Goal: Task Accomplishment & Management: Use online tool/utility

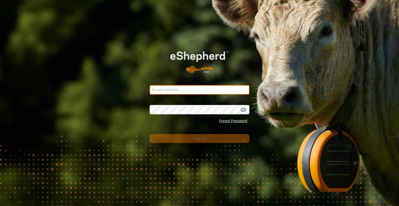
click at [173, 88] on input "Email Address" at bounding box center [200, 89] width 100 height 9
type input "[EMAIL_ADDRESS][DOMAIN_NAME]"
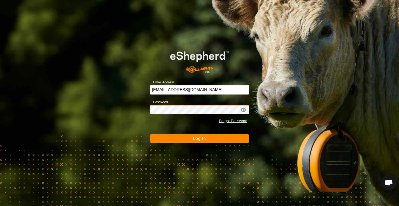
click at [150, 134] on button "Log In" at bounding box center [200, 138] width 100 height 9
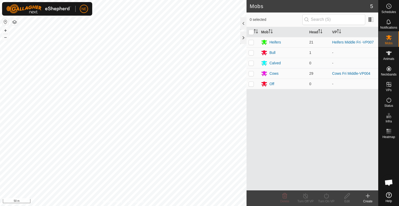
click at [369, 198] on icon at bounding box center [368, 195] width 6 height 6
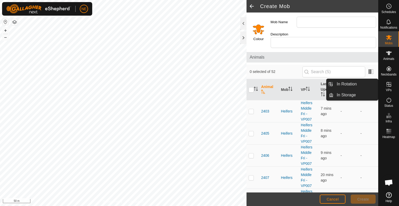
click at [386, 90] on span "VPs" at bounding box center [389, 89] width 6 height 3
click at [360, 83] on link "In Rotation" at bounding box center [356, 84] width 44 height 10
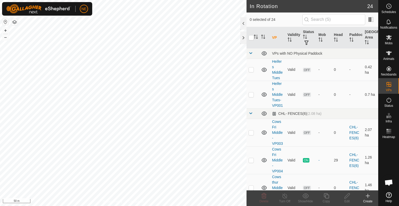
click at [368, 196] on icon at bounding box center [368, 195] width 6 height 6
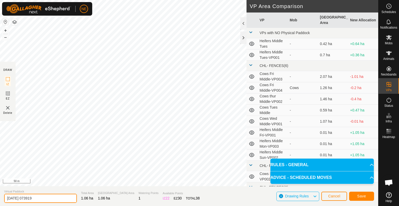
click at [49, 198] on input "2025-10-11 073919" at bounding box center [40, 198] width 73 height 9
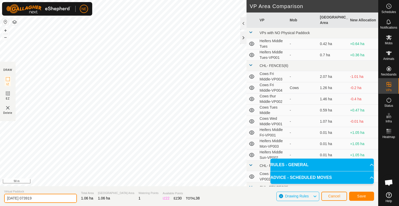
click at [49, 198] on input "2025-10-11 073919" at bounding box center [40, 198] width 73 height 9
type input "2"
type input "Sat Cow Hay"
click at [358, 196] on span "Save" at bounding box center [362, 196] width 9 height 4
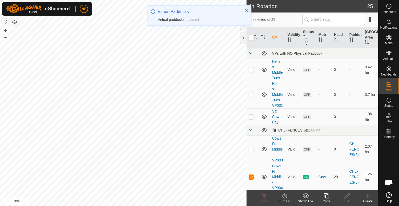
click at [324, 195] on icon at bounding box center [327, 195] width 7 height 6
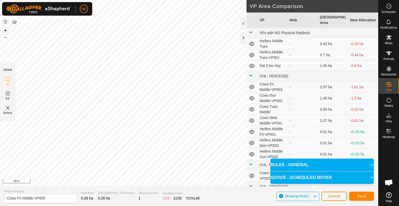
click at [6, 30] on button "+" at bounding box center [5, 30] width 6 height 6
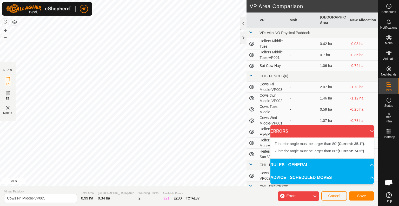
click at [178, 0] on html "NE Schedules Notifications Mobs Animals Neckbands VPs Status Infra Heatmap Help…" at bounding box center [199, 103] width 399 height 206
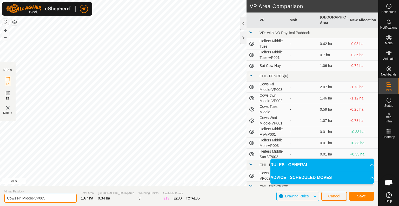
click at [22, 198] on input "Cows Fri Middle-VP005" at bounding box center [40, 198] width 73 height 9
type input "Cows Sat Move Middle-VP005"
click at [367, 195] on button "Save" at bounding box center [362, 195] width 25 height 9
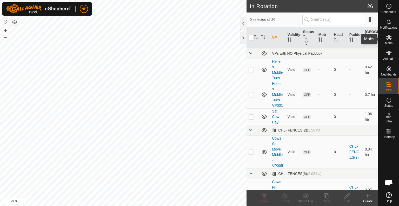
click at [392, 34] on es-mob-svg-icon at bounding box center [389, 37] width 9 height 8
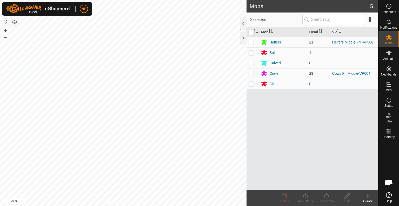
click at [250, 74] on p-checkbox at bounding box center [251, 73] width 5 height 4
checkbox input "true"
click at [325, 197] on icon at bounding box center [327, 195] width 7 height 6
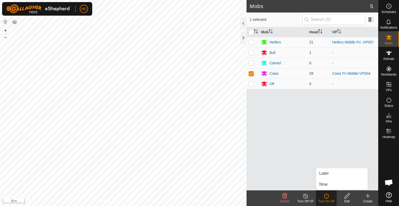
click at [326, 189] on div "Later Now" at bounding box center [342, 179] width 52 height 22
click at [326, 183] on link "Now" at bounding box center [342, 184] width 51 height 10
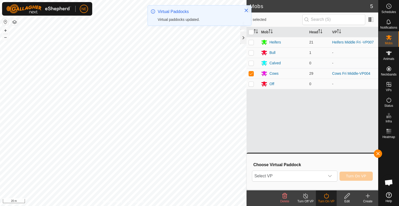
click at [332, 176] on icon "dropdown trigger" at bounding box center [330, 176] width 4 height 4
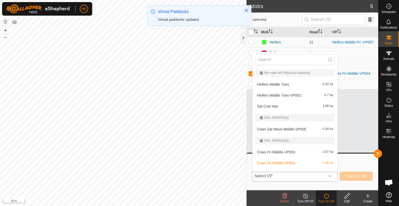
scroll to position [8, 0]
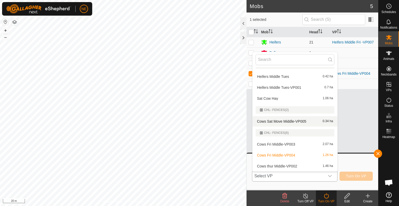
click at [283, 123] on li "Cows Sat Move Middle-VP005 0.34 ha" at bounding box center [295, 121] width 85 height 10
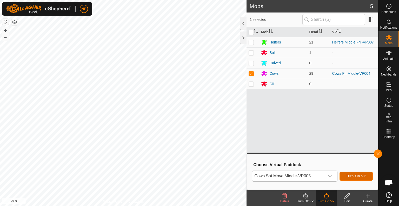
click at [344, 179] on button "Turn On VP" at bounding box center [356, 175] width 33 height 9
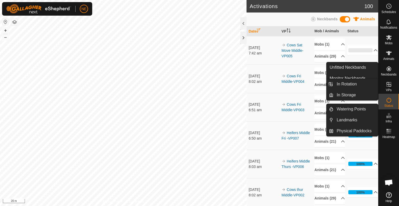
click at [389, 88] on span "VPs" at bounding box center [389, 89] width 6 height 3
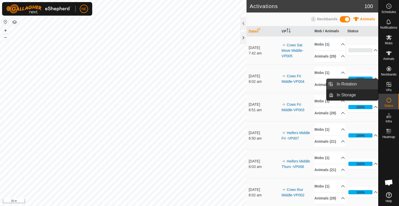
click at [348, 84] on link "In Rotation" at bounding box center [356, 84] width 44 height 10
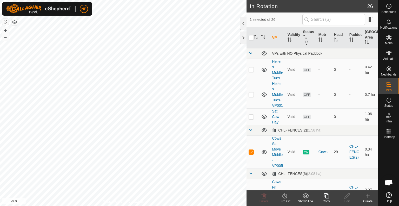
click at [369, 196] on icon at bounding box center [368, 196] width 4 height 0
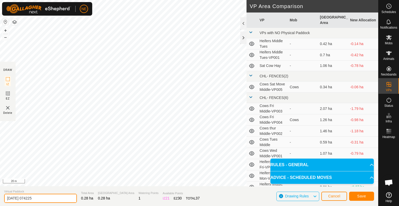
click at [42, 197] on input "2025-10-11 074225" at bounding box center [40, 198] width 73 height 9
type input "Heifers Pig Sat"
click at [363, 198] on span "Save" at bounding box center [362, 196] width 9 height 4
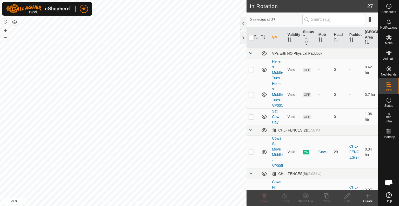
checkbox input "true"
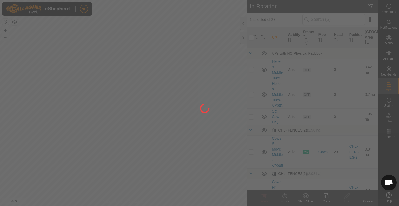
click at [328, 200] on div "NE Schedules Notifications Mobs Animals Neckbands VPs Status Infra Heatmap Help…" at bounding box center [199, 103] width 399 height 206
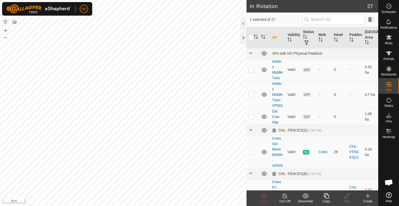
click at [326, 201] on div "Copy" at bounding box center [326, 201] width 21 height 5
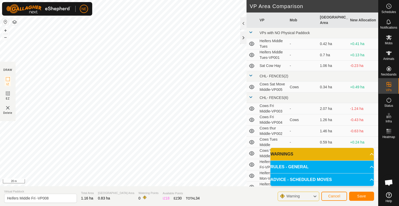
click at [249, 86] on div "Privacy Policy Contact Us Type: Inclusion Zone undefined Animal + – ⇧ i 20 m DR…" at bounding box center [189, 103] width 379 height 206
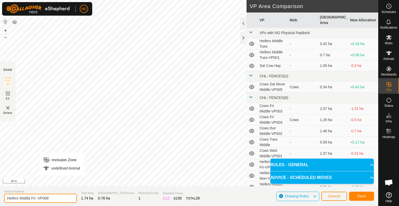
click at [35, 198] on input "Heifers Middle Fri -VP008" at bounding box center [40, 198] width 73 height 9
type input "Heifers Move -VP008"
click at [359, 196] on span "Save" at bounding box center [362, 196] width 9 height 4
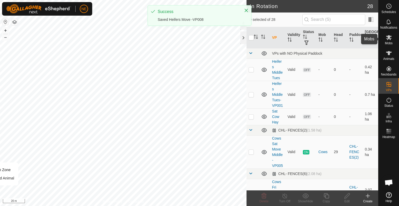
click at [388, 44] on span "Mobs" at bounding box center [389, 43] width 8 height 3
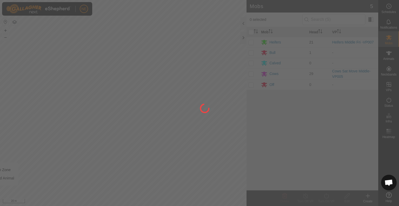
click at [253, 39] on div "NE Schedules Notifications Mobs Animals Neckbands VPs Status Infra Heatmap Help…" at bounding box center [199, 103] width 399 height 206
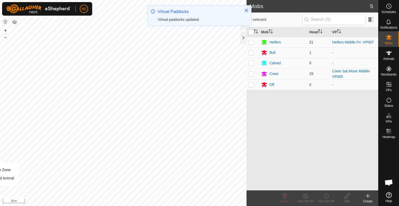
click at [250, 41] on p-checkbox at bounding box center [251, 42] width 5 height 4
checkbox input "true"
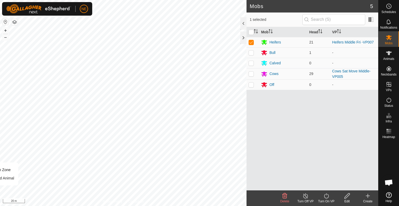
click at [323, 198] on turn-on-svg-icon at bounding box center [326, 195] width 21 height 6
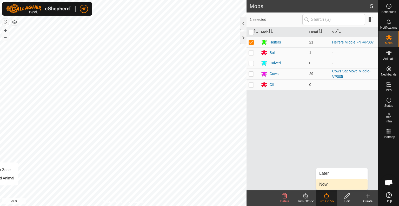
click at [329, 184] on link "Now" at bounding box center [342, 184] width 51 height 10
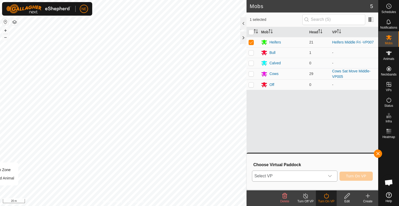
click at [329, 179] on div "dropdown trigger" at bounding box center [330, 176] width 10 height 10
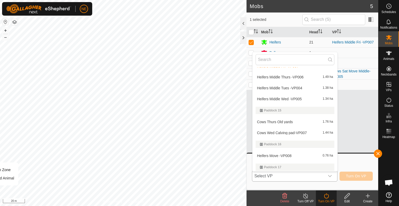
scroll to position [215, 0]
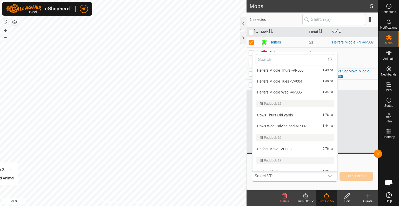
click at [294, 147] on li "Heifers Move -VP008 0.76 ha" at bounding box center [295, 149] width 85 height 10
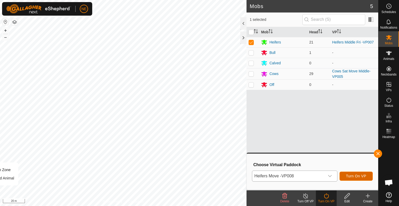
click at [350, 175] on span "Turn On VP" at bounding box center [356, 176] width 20 height 4
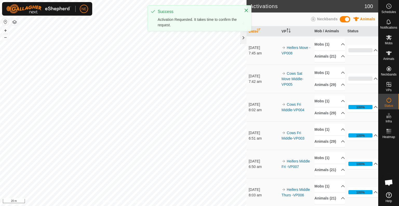
click at [263, 162] on div "Activations 100 Animals Neckbands Date VP Mob / Animals Status 11 Oct 2025 7:45…" at bounding box center [189, 103] width 379 height 206
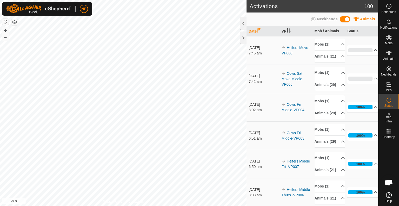
click at [258, 121] on div "Activations 100 Animals Neckbands Date VP Mob / Animals Status 11 Oct 2025 7:45…" at bounding box center [189, 103] width 379 height 206
